Goal: Navigation & Orientation: Find specific page/section

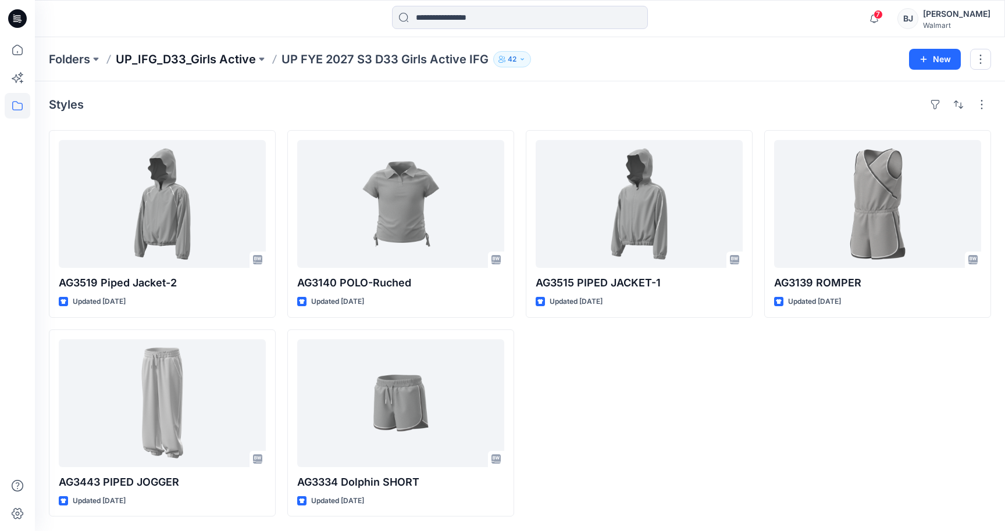
click at [199, 58] on p "UP_IFG_D33_Girls Active" at bounding box center [186, 59] width 140 height 16
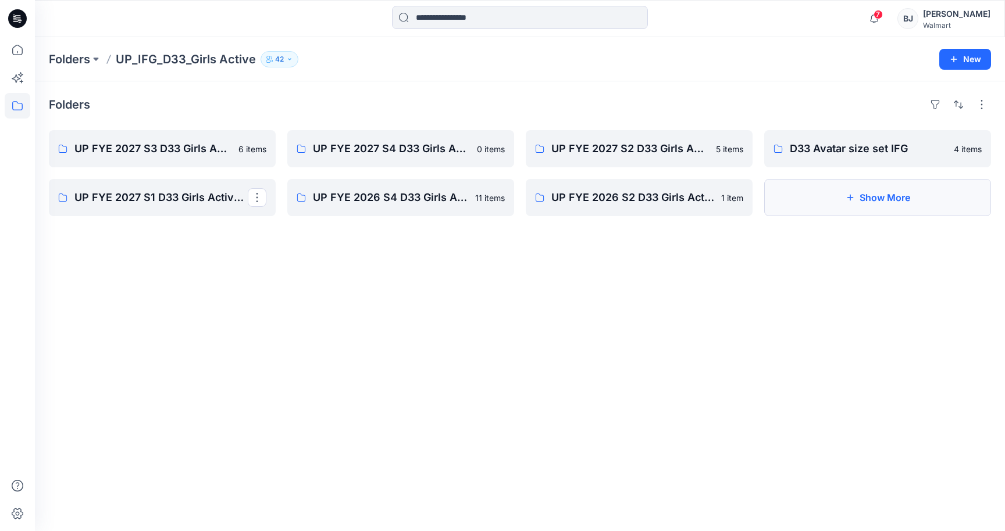
click at [861, 195] on button "Show More" at bounding box center [877, 197] width 227 height 37
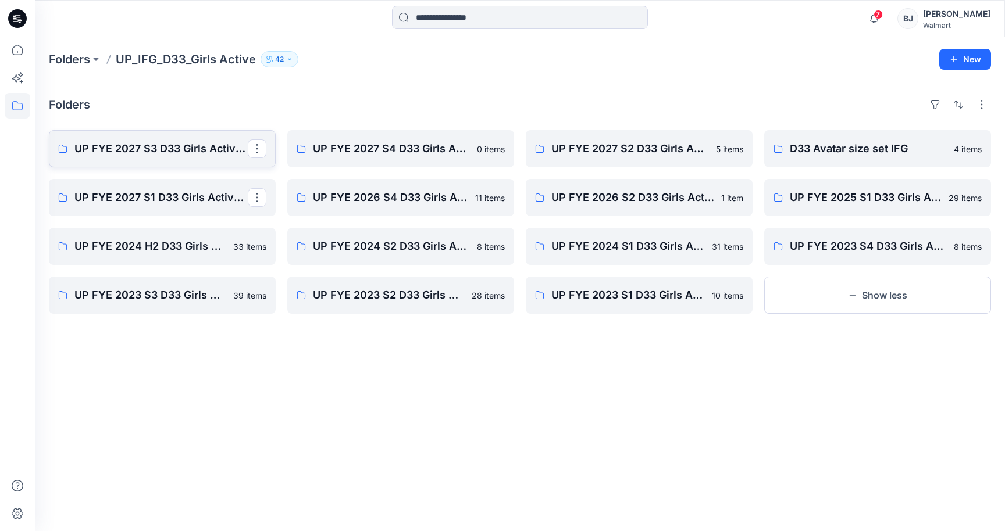
click at [174, 147] on p "UP FYE 2027 S3 D33 Girls Active IFG" at bounding box center [160, 149] width 173 height 16
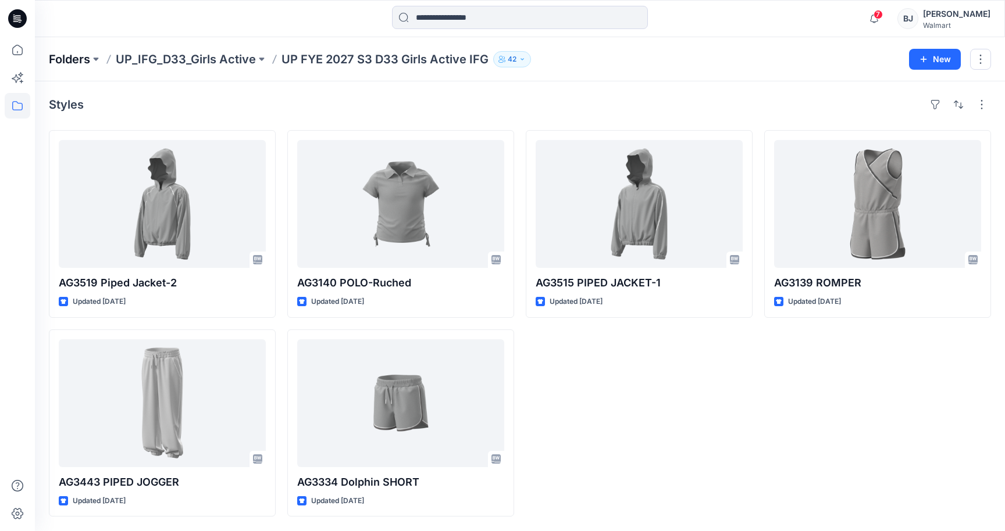
click at [68, 60] on p "Folders" at bounding box center [69, 59] width 41 height 16
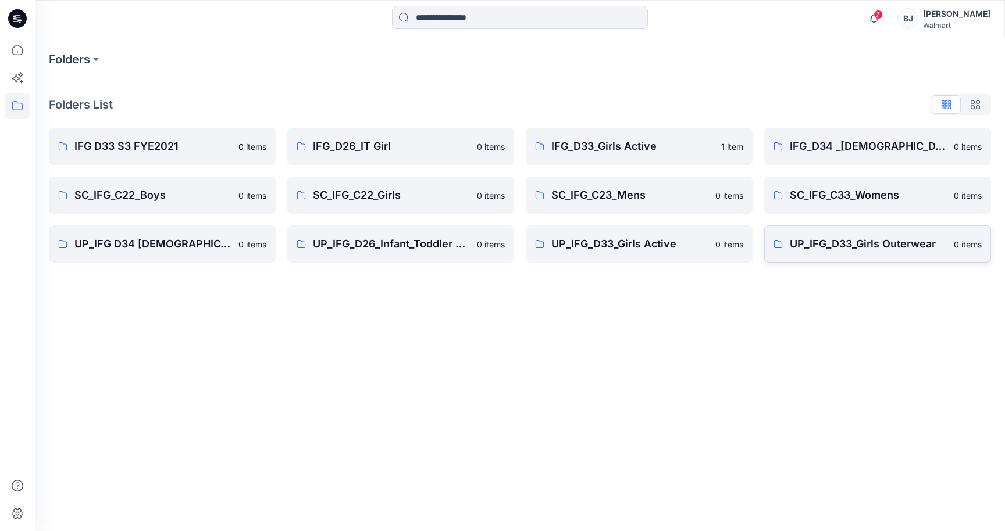
click at [854, 245] on p "UP_IFG_D33_Girls Outerwear" at bounding box center [868, 244] width 157 height 16
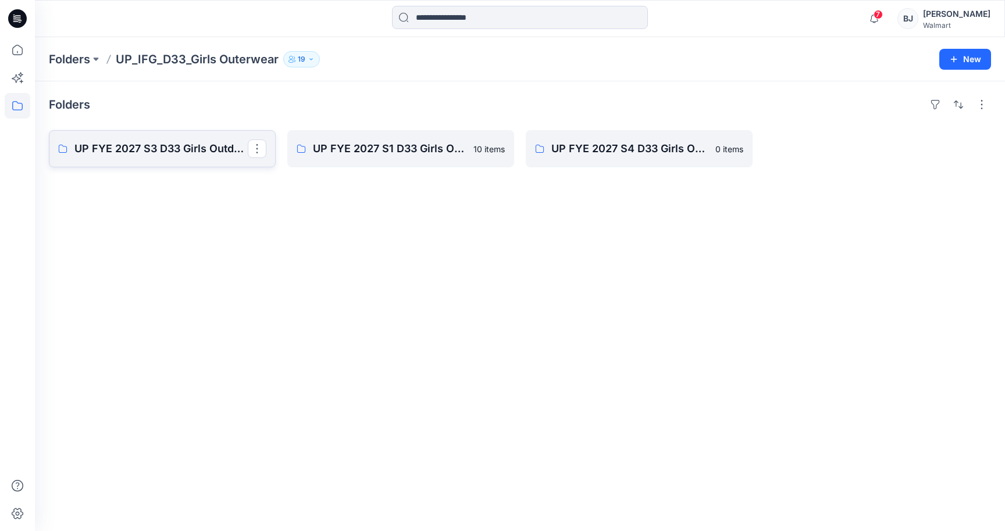
click at [174, 145] on p "UP FYE 2027 S3 D33 Girls Outdoor IFG" at bounding box center [160, 149] width 173 height 16
